Goal: Complete application form

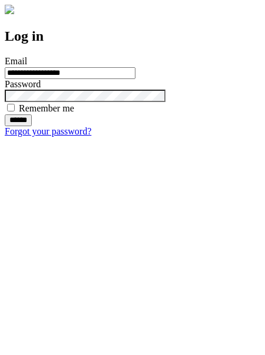
type input "**********"
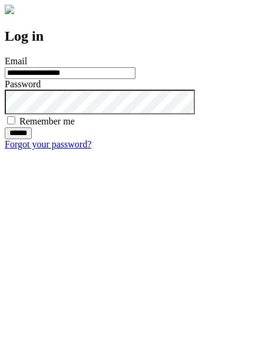
click at [32, 139] on input "******" at bounding box center [18, 133] width 27 height 12
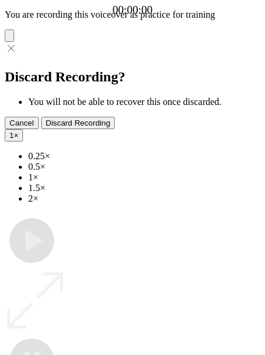
type input "**********"
